Goal: Transaction & Acquisition: Purchase product/service

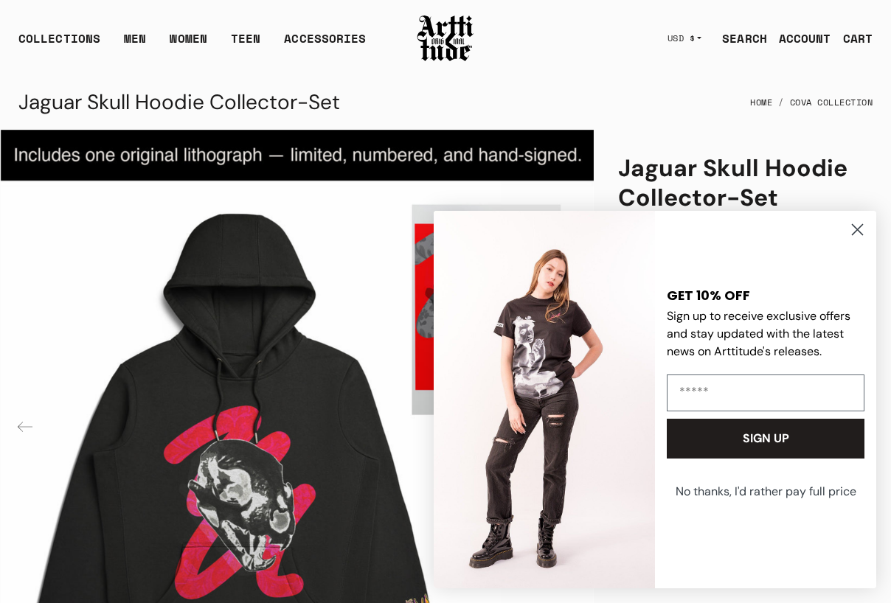
scroll to position [249, 0]
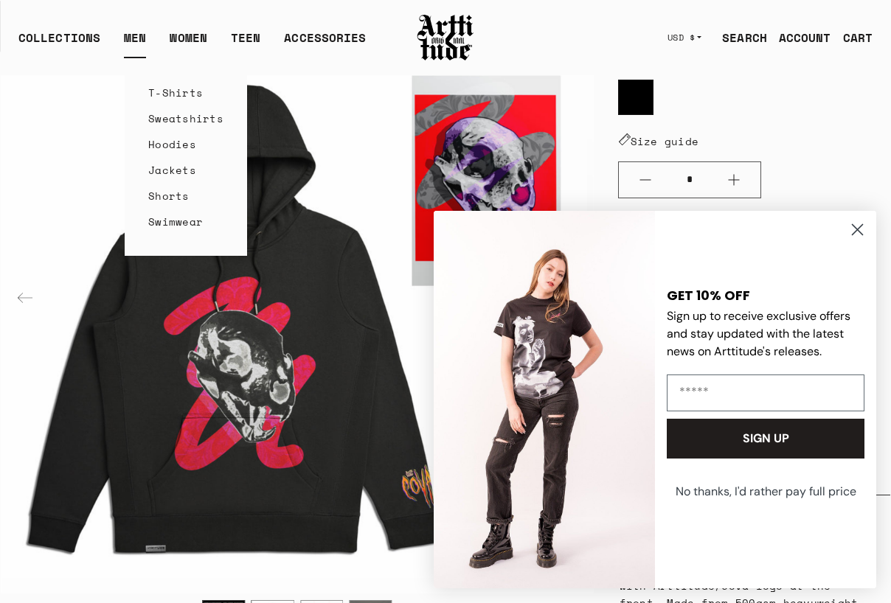
click at [162, 89] on link "T-Shirts" at bounding box center [185, 93] width 75 height 26
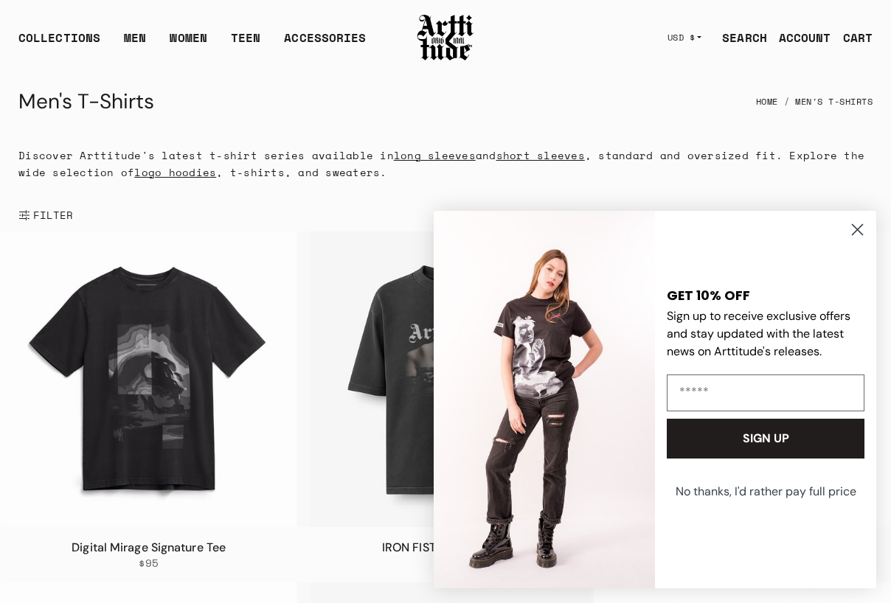
click at [855, 229] on icon "Close dialog" at bounding box center [857, 230] width 10 height 10
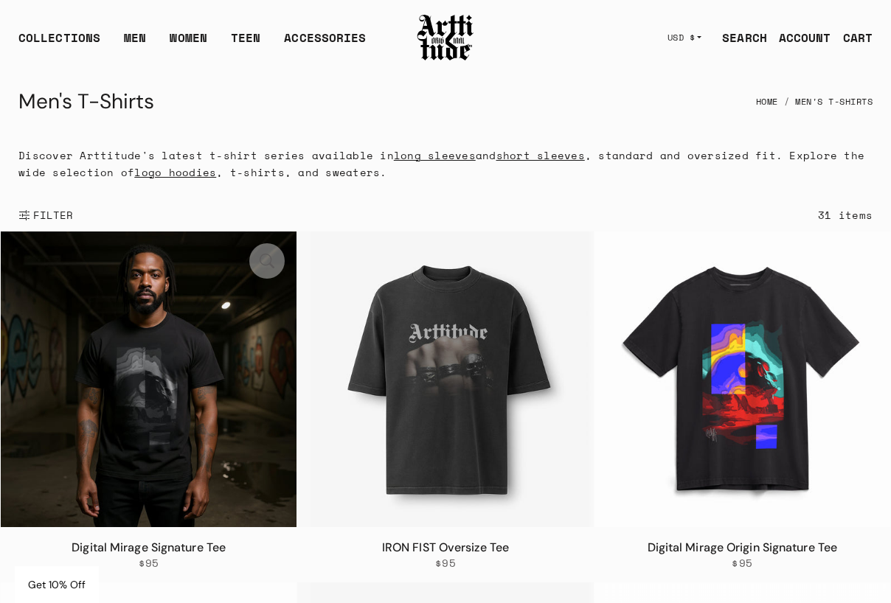
click at [144, 371] on img at bounding box center [149, 380] width 296 height 296
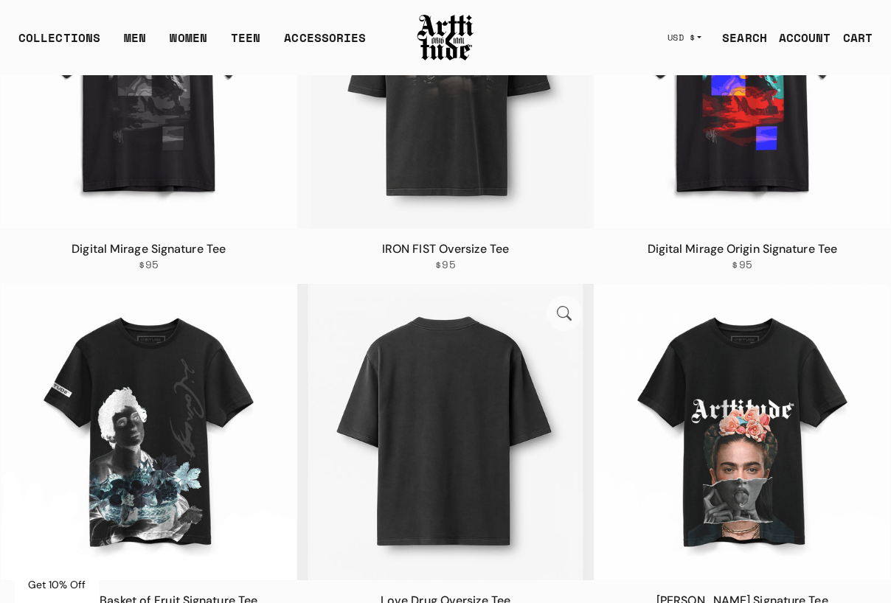
scroll to position [295, 0]
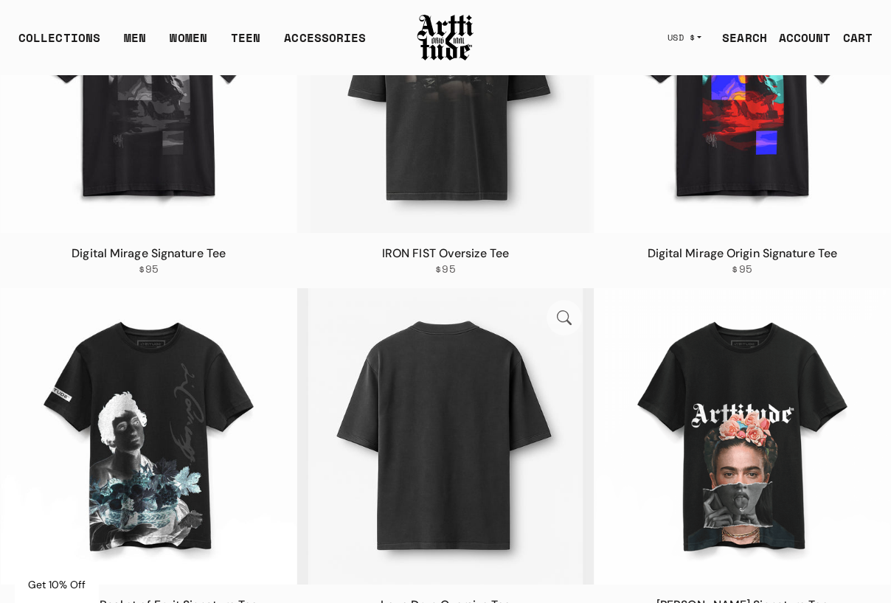
click at [459, 403] on img at bounding box center [445, 436] width 296 height 296
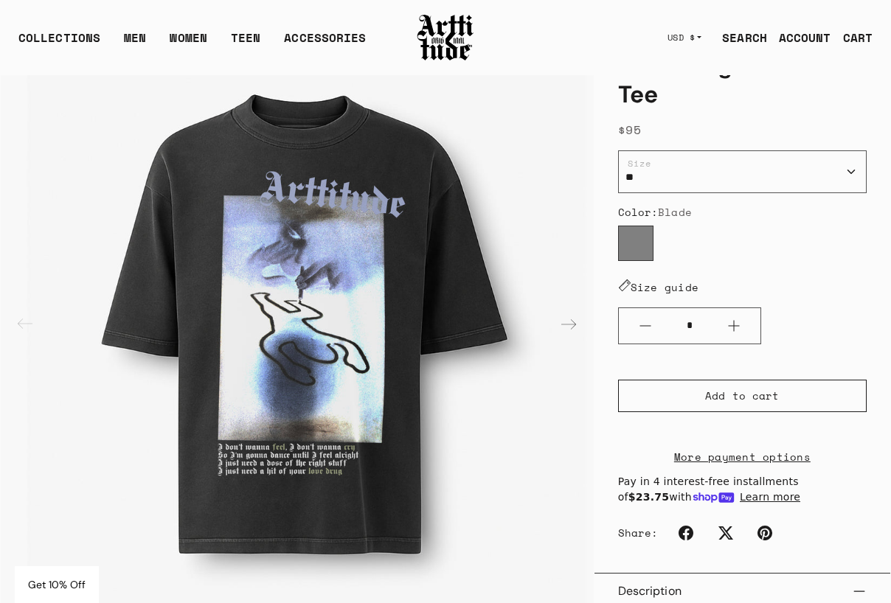
scroll to position [105, 0]
